Goal: Task Accomplishment & Management: Manage account settings

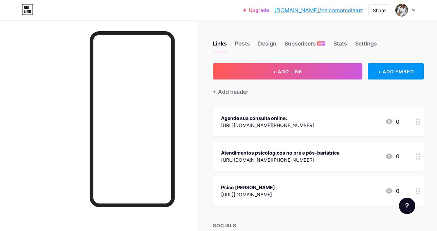
click at [250, 189] on div "Psico [PERSON_NAME]" at bounding box center [248, 187] width 54 height 7
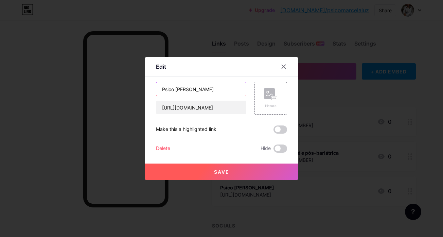
drag, startPoint x: 205, startPoint y: 89, endPoint x: 125, endPoint y: 93, distance: 80.0
click at [125, 93] on div "Edit Content YouTube Play YouTube video without leaving your page. ADD Vimeo Pl…" at bounding box center [221, 118] width 443 height 237
type input "Acesse meu Instagram"
click at [222, 171] on span "Save" at bounding box center [221, 172] width 15 height 6
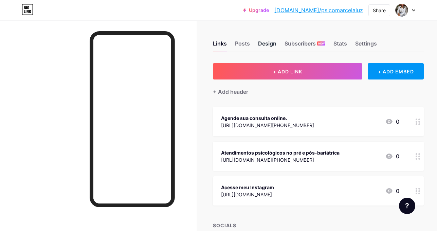
click at [268, 45] on div "Design" at bounding box center [267, 45] width 18 height 12
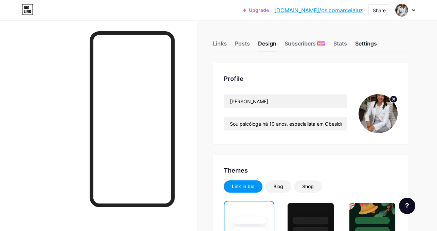
click at [370, 43] on div "Settings" at bounding box center [366, 45] width 22 height 12
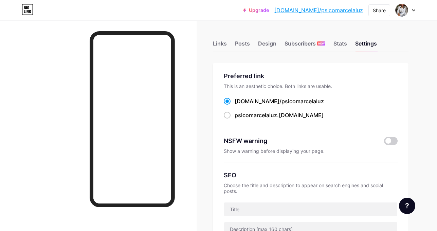
scroll to position [34, 0]
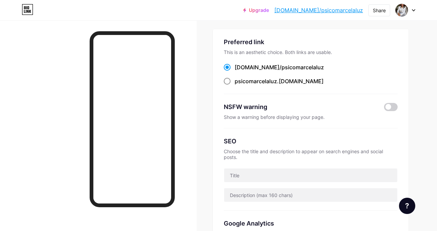
click at [225, 83] on span at bounding box center [227, 81] width 7 height 7
click at [235, 85] on input "psicomarcelaluz .[DOMAIN_NAME]" at bounding box center [237, 87] width 4 height 4
radio input "true"
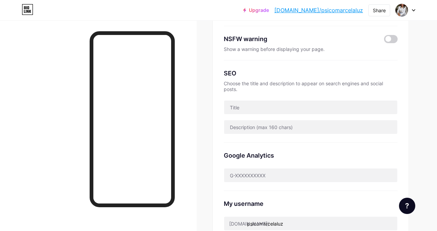
scroll to position [170, 0]
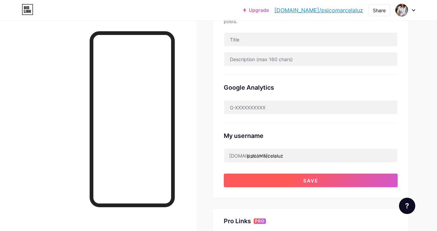
click at [319, 178] on span "Save" at bounding box center [310, 181] width 15 height 6
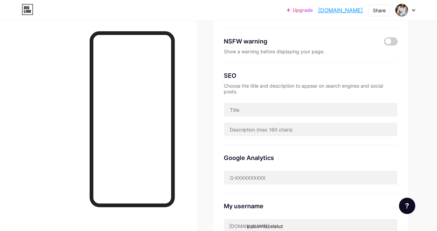
scroll to position [97, 0]
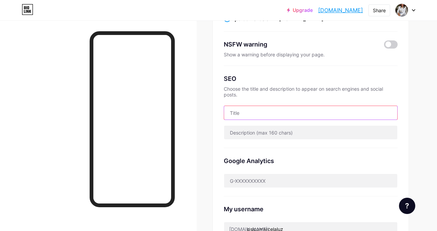
click at [244, 107] on input "text" at bounding box center [310, 113] width 173 height 14
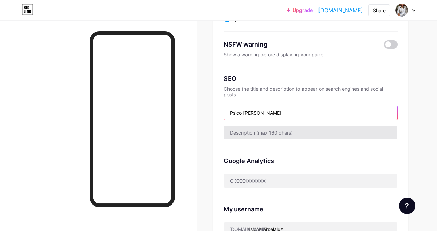
type input "Psico [PERSON_NAME]"
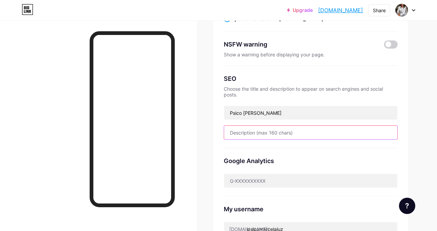
click at [243, 130] on input "text" at bounding box center [310, 133] width 173 height 14
paste input "🌟Descubra como usar a saúde mental a favor do emagrecimento — sem dietas maluca…"
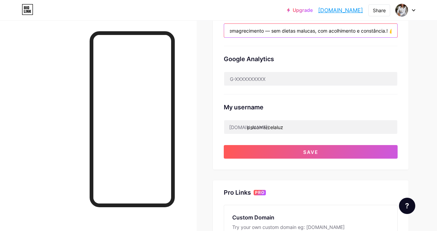
scroll to position [232, 0]
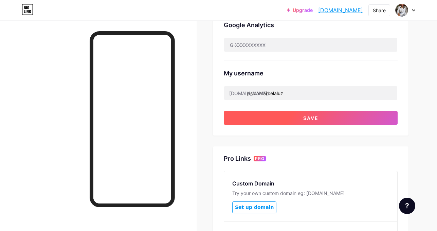
type input "🌟Descubra como usar a saúde mental a favor do emagrecimento — sem dietas maluca…"
click at [319, 115] on span "Save" at bounding box center [310, 118] width 15 height 6
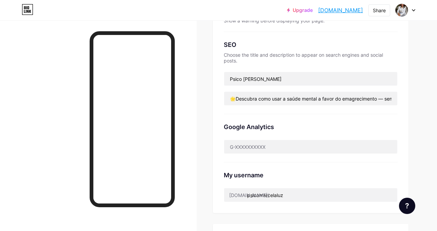
scroll to position [63, 0]
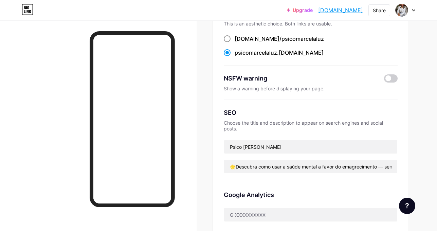
click at [227, 38] on span at bounding box center [227, 38] width 7 height 7
click at [235, 43] on input "[DOMAIN_NAME]/ psicomarcelaluz" at bounding box center [237, 45] width 4 height 4
radio input "true"
click at [227, 51] on span at bounding box center [227, 52] width 7 height 7
click at [235, 57] on input "psicomarcelaluz .[DOMAIN_NAME]" at bounding box center [237, 59] width 4 height 4
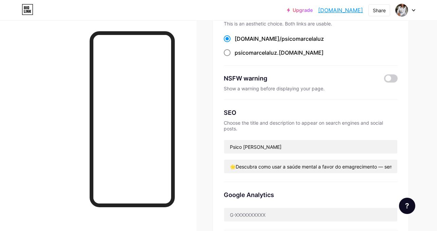
radio input "true"
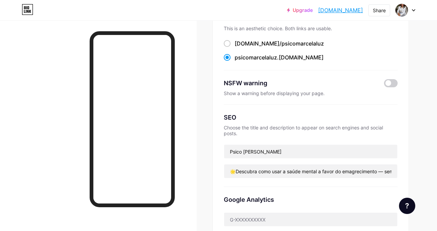
scroll to position [170, 0]
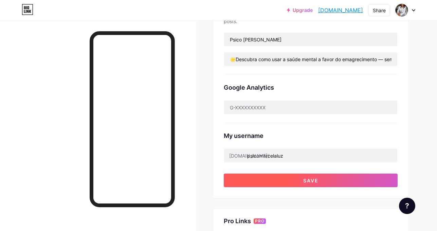
click at [314, 178] on button "Save" at bounding box center [311, 181] width 174 height 14
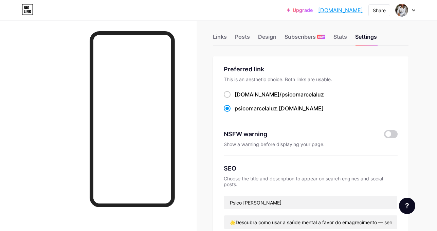
scroll to position [0, 0]
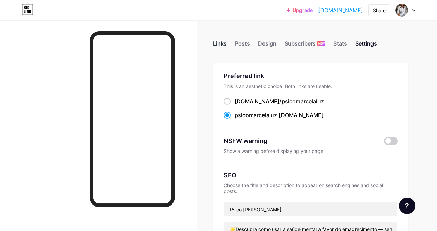
click at [223, 44] on div "Links" at bounding box center [220, 45] width 14 height 12
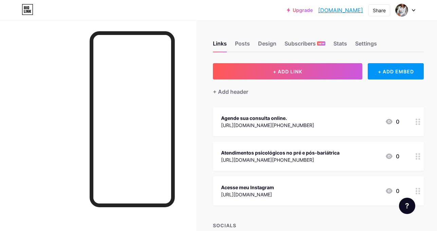
click at [298, 124] on div "[URL][DOMAIN_NAME][PHONE_NUMBER]" at bounding box center [267, 125] width 93 height 7
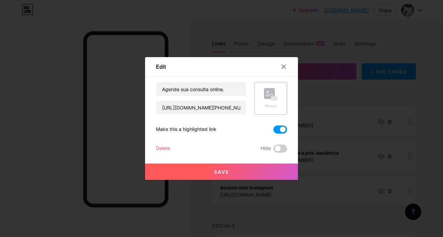
click at [266, 99] on rect at bounding box center [269, 93] width 11 height 11
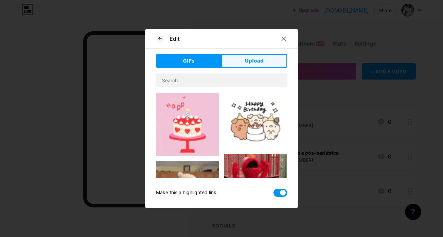
click at [258, 58] on span "Upload" at bounding box center [254, 60] width 19 height 7
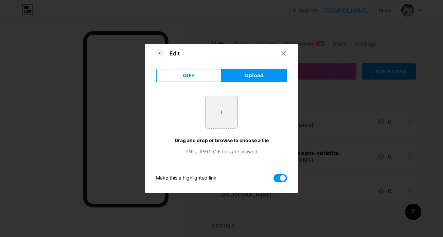
click at [217, 111] on input "file" at bounding box center [222, 112] width 32 height 32
type input "C:\fakepath\whtsapp.PNG"
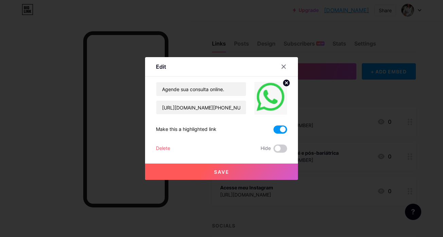
click at [219, 170] on span "Save" at bounding box center [221, 172] width 15 height 6
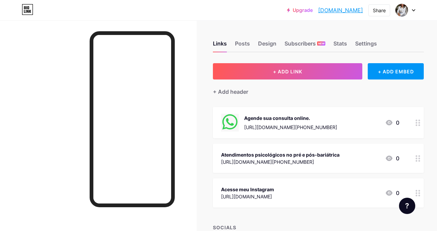
click at [317, 158] on div "[URL][DOMAIN_NAME][PHONE_NUMBER]" at bounding box center [280, 161] width 119 height 7
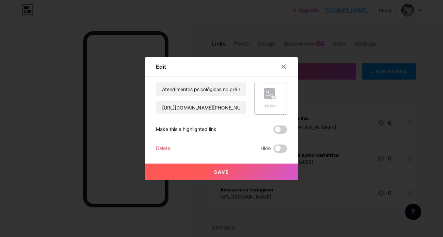
click at [272, 100] on rect at bounding box center [274, 98] width 5 height 3
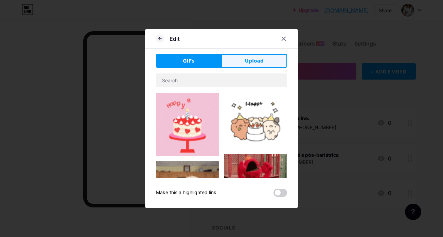
click at [256, 63] on span "Upload" at bounding box center [254, 60] width 19 height 7
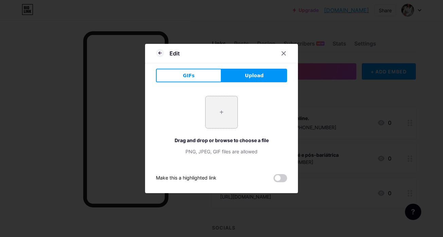
click at [218, 109] on input "file" at bounding box center [222, 112] width 32 height 32
type input "C:\fakepath\whtsapp.PNG"
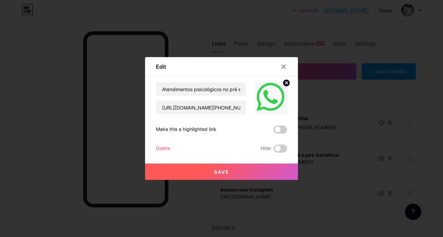
click at [241, 172] on button "Save" at bounding box center [221, 171] width 153 height 16
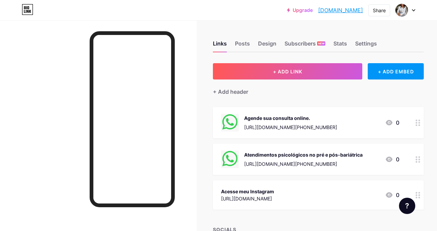
click at [348, 197] on div "Acesse meu Instagram [URL][DOMAIN_NAME] 0" at bounding box center [310, 195] width 178 height 16
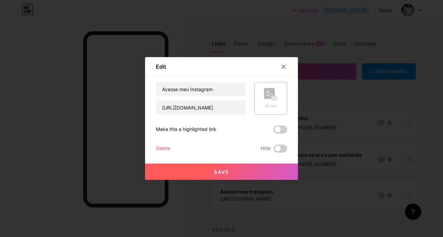
click at [271, 103] on div "Picture" at bounding box center [271, 98] width 14 height 20
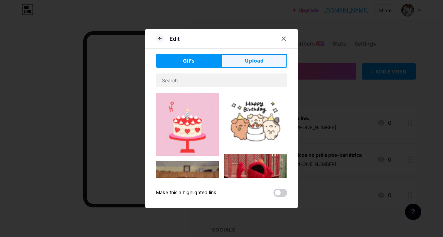
click at [253, 60] on span "Upload" at bounding box center [254, 60] width 19 height 7
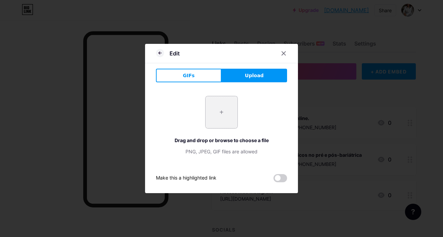
click at [213, 106] on input "file" at bounding box center [222, 112] width 32 height 32
type input "C:\fakepath\instagran.PNG"
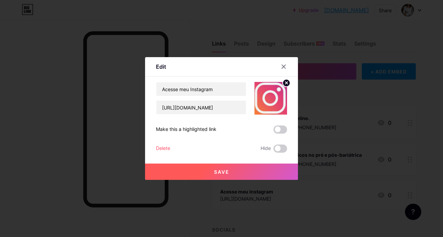
click at [243, 177] on button "Save" at bounding box center [221, 171] width 153 height 16
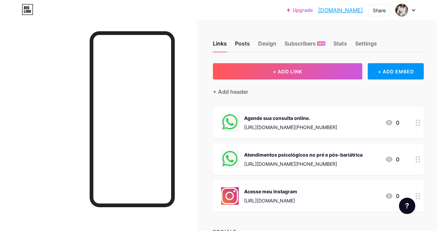
click at [238, 43] on div "Posts" at bounding box center [242, 45] width 15 height 12
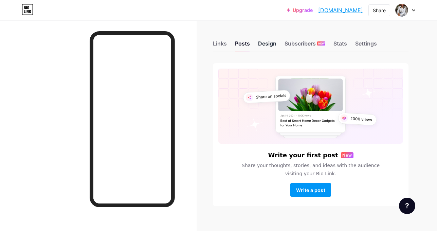
click at [266, 46] on div "Design" at bounding box center [267, 45] width 18 height 12
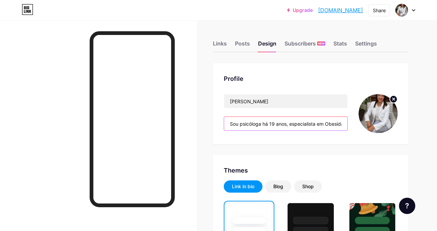
drag, startPoint x: 228, startPoint y: 124, endPoint x: 268, endPoint y: 129, distance: 39.7
click at [337, 126] on input "Sou psicóloga há 19 anos, especialista em Obesidade, Transtornos Alimentares e …" at bounding box center [285, 124] width 123 height 14
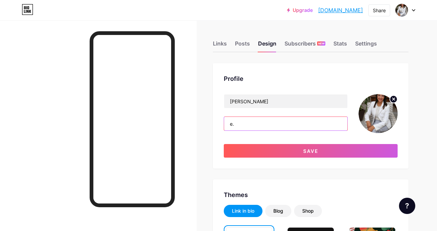
type input "."
paste input "🌟Descubra como usar a saúde mental a favor do emagrecimento — sem dietas maluca…"
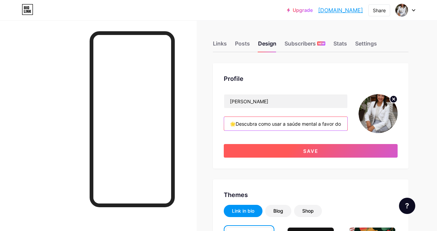
type input "🌟Descubra como usar a saúde mental a favor do emagrecimento — sem dietas maluca…"
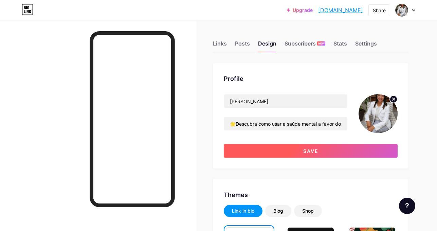
click at [319, 154] on span "Save" at bounding box center [310, 151] width 15 height 6
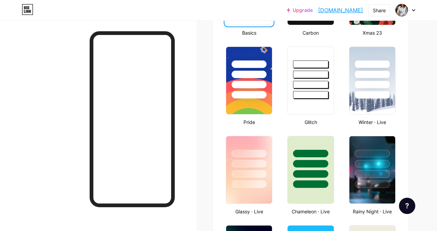
scroll to position [272, 0]
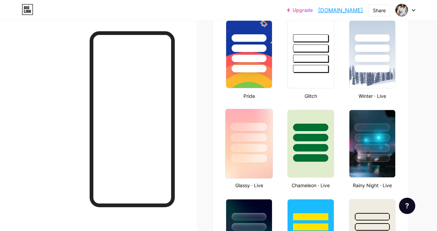
click at [266, 116] on div at bounding box center [249, 135] width 47 height 53
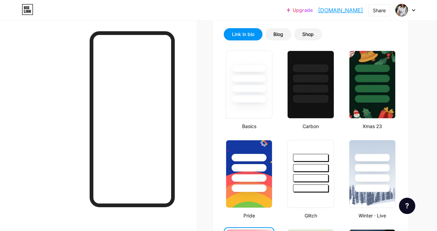
scroll to position [29, 0]
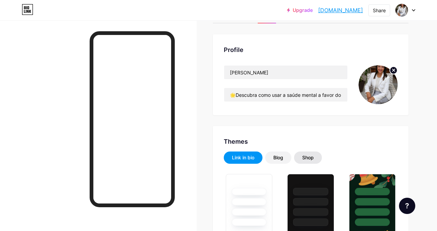
click at [310, 156] on div "Shop" at bounding box center [308, 157] width 12 height 7
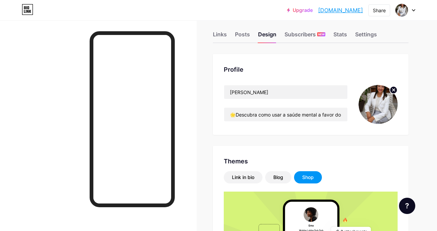
scroll to position [0, 0]
